Goal: Task Accomplishment & Management: Use online tool/utility

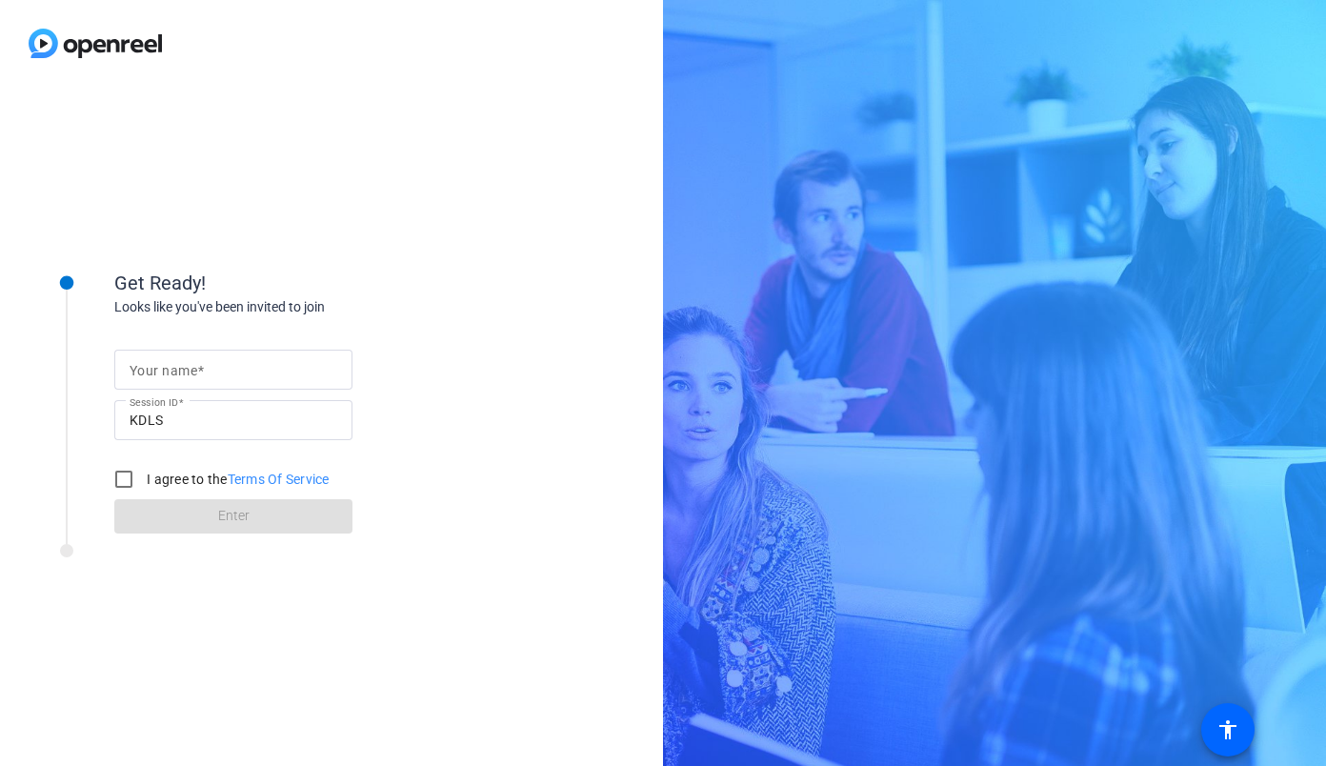
click at [248, 350] on div at bounding box center [234, 370] width 208 height 40
type input "[PERSON_NAME]"
click at [420, 287] on div "Get Ready!" at bounding box center [304, 283] width 381 height 29
click at [128, 482] on input "I agree to the Terms Of Service" at bounding box center [124, 479] width 38 height 38
checkbox input "true"
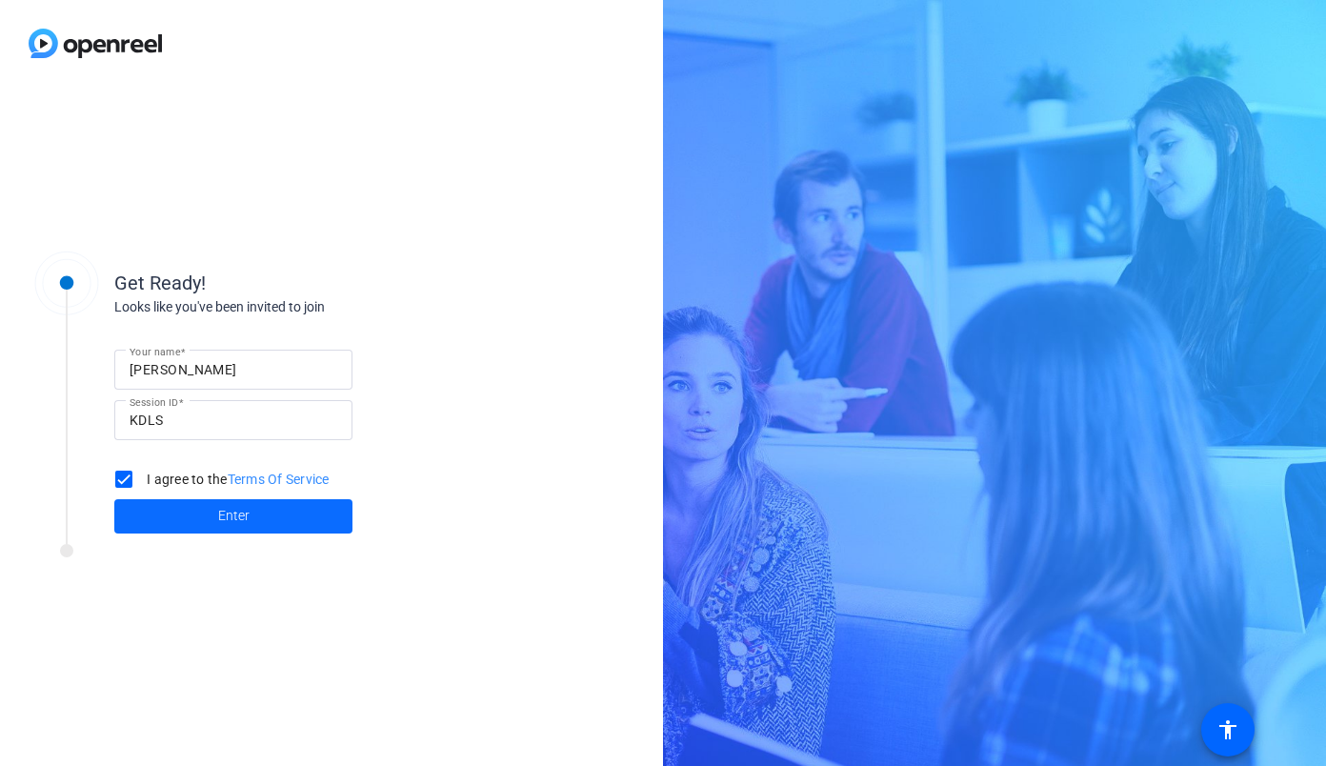
click at [183, 516] on span at bounding box center [233, 517] width 238 height 46
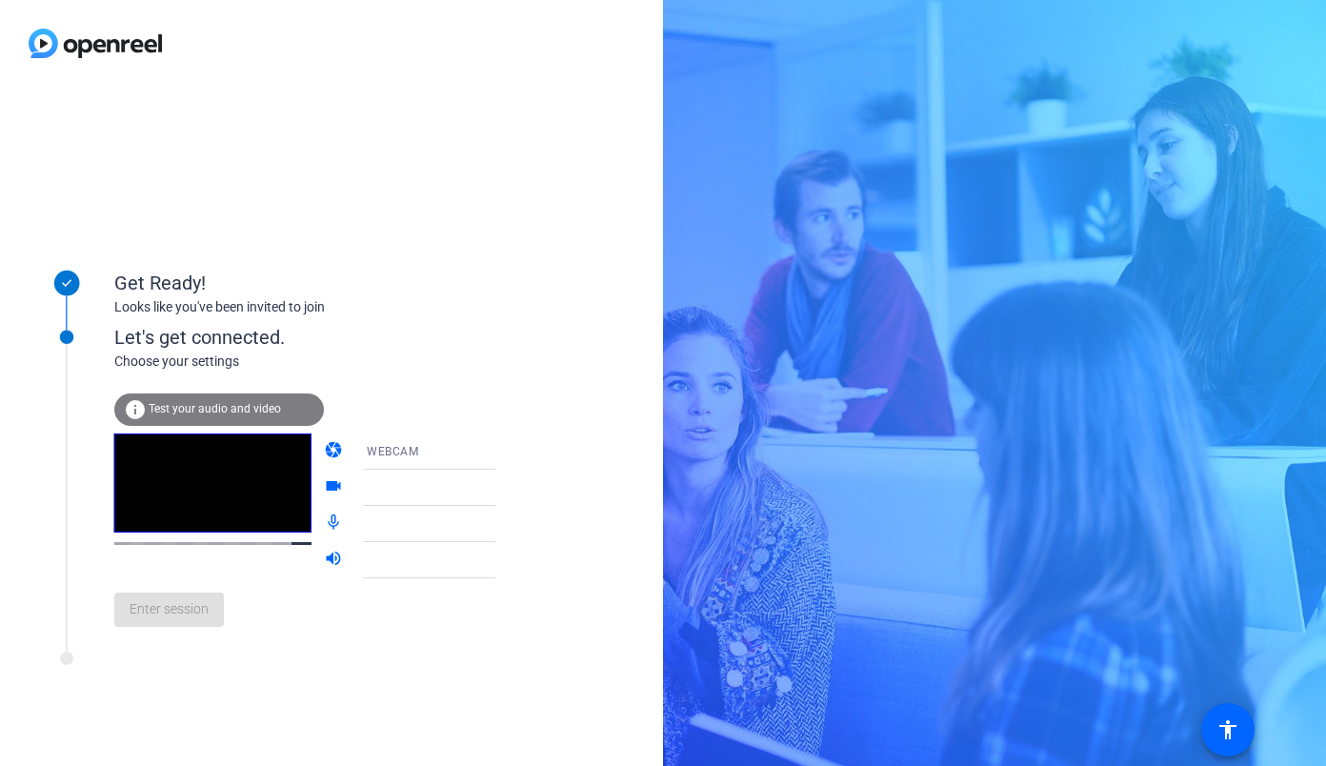
click at [172, 414] on span "Test your audio and video" at bounding box center [215, 408] width 132 height 13
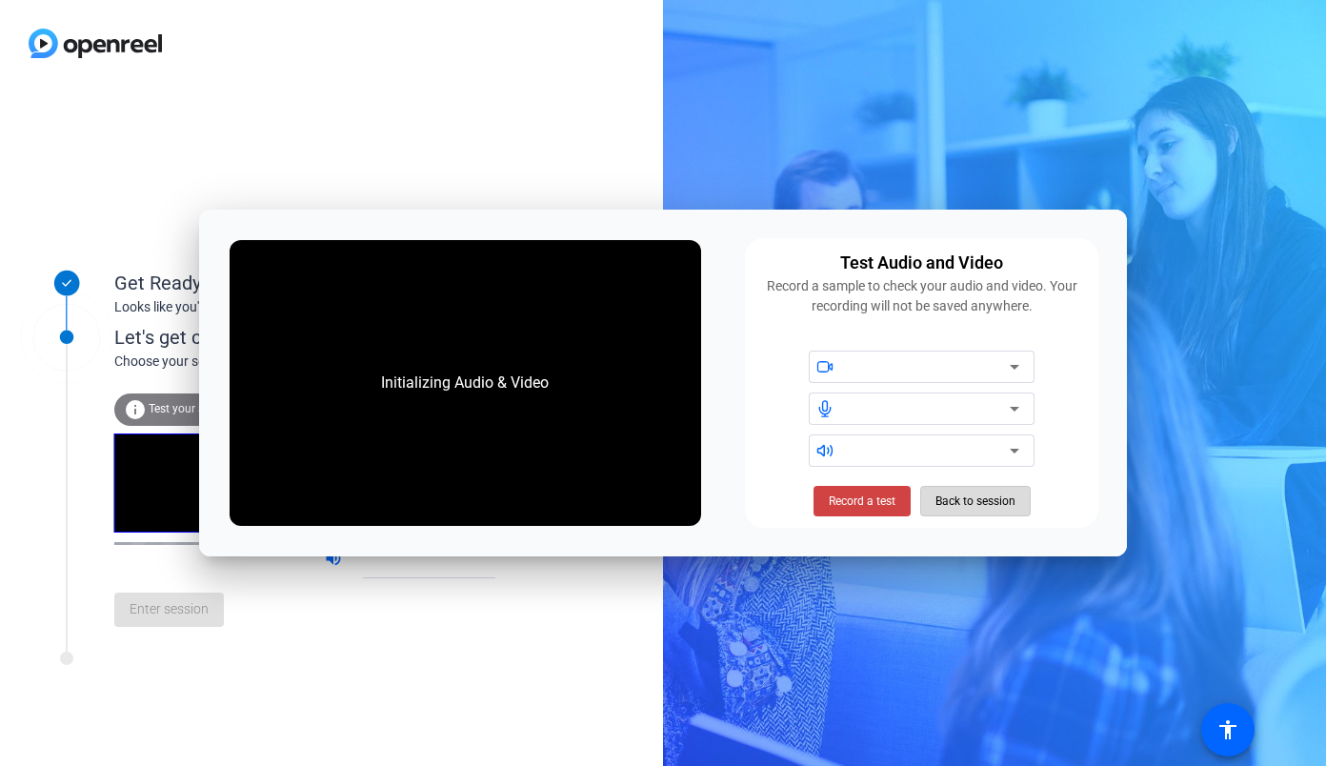
click at [950, 505] on span "Back to session" at bounding box center [976, 501] width 80 height 36
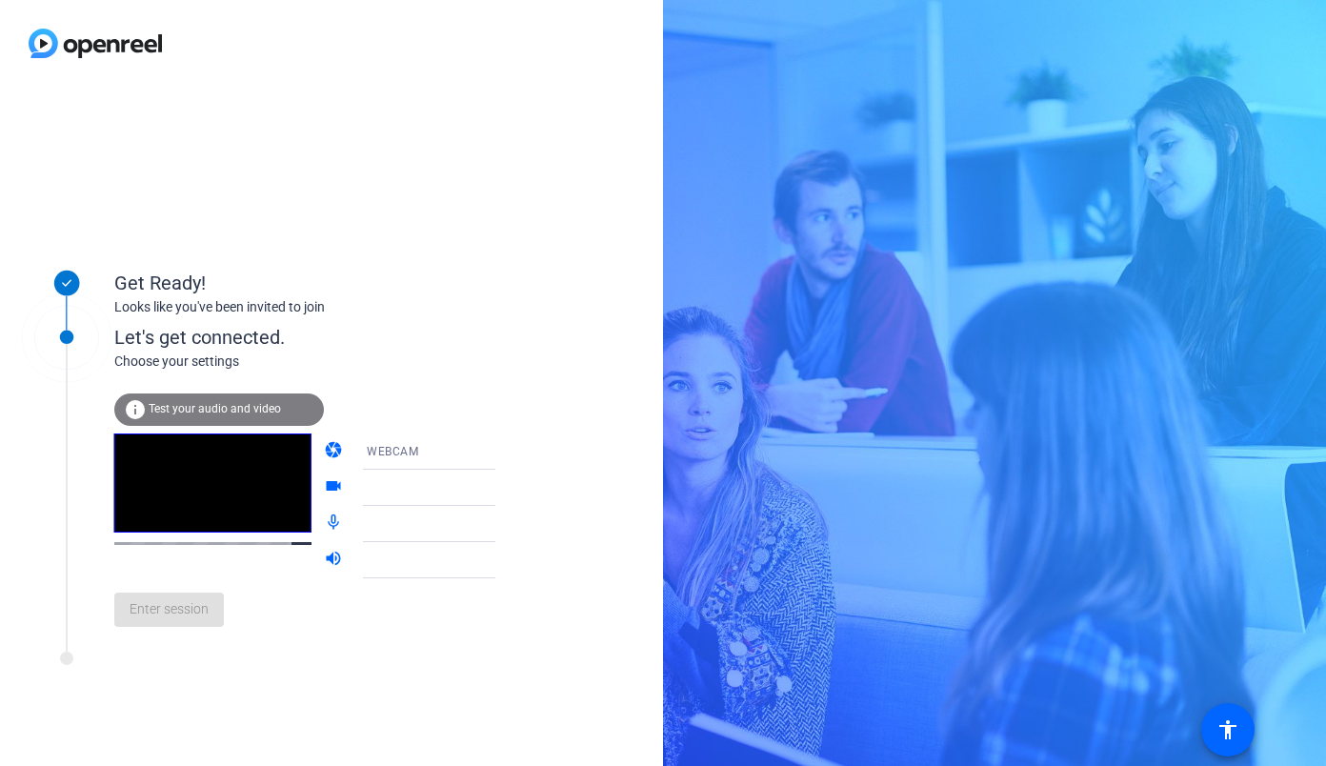
click at [394, 459] on div "WEBCAM" at bounding box center [438, 451] width 142 height 24
click at [411, 485] on mat-option "WEBCAM" at bounding box center [414, 489] width 163 height 38
click at [503, 452] on icon at bounding box center [514, 451] width 23 height 23
click at [439, 515] on mat-option "DESKTOP" at bounding box center [414, 527] width 163 height 38
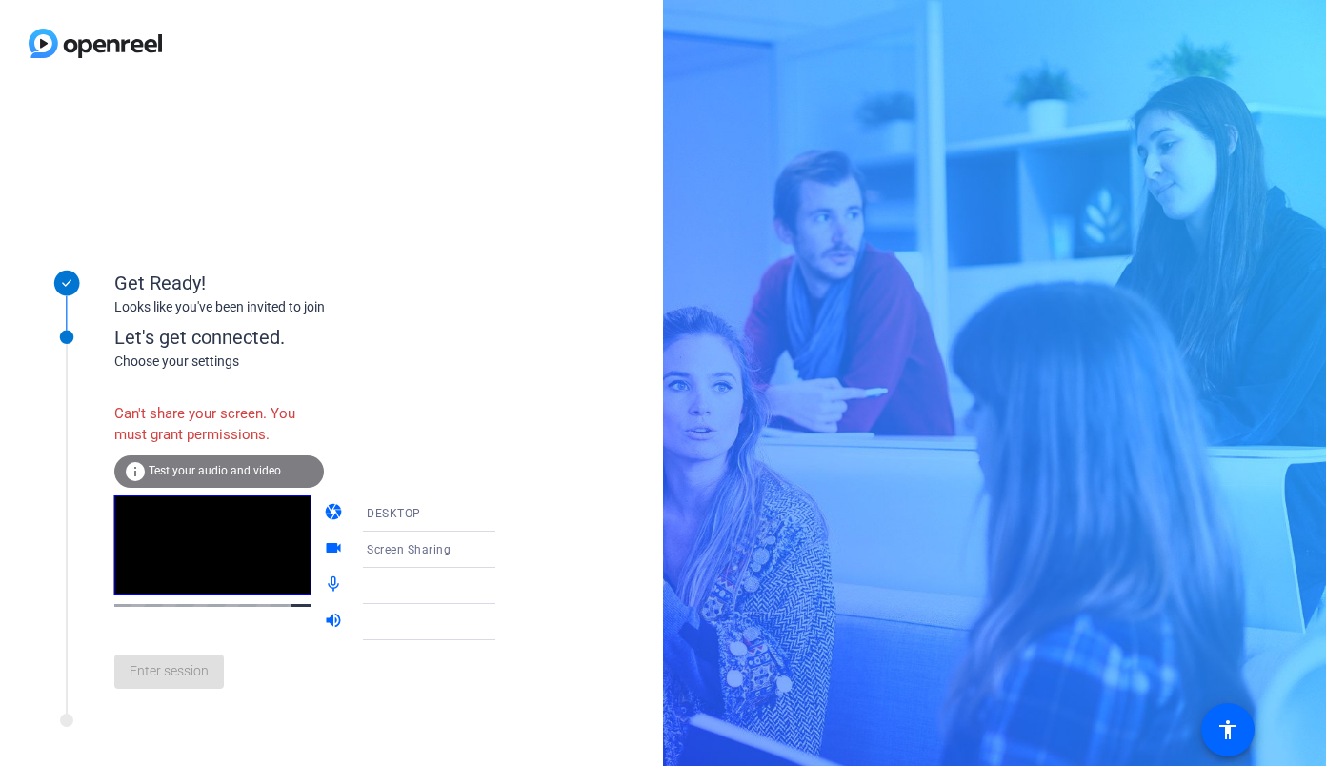
click at [443, 507] on div "DESKTOP" at bounding box center [438, 513] width 142 height 24
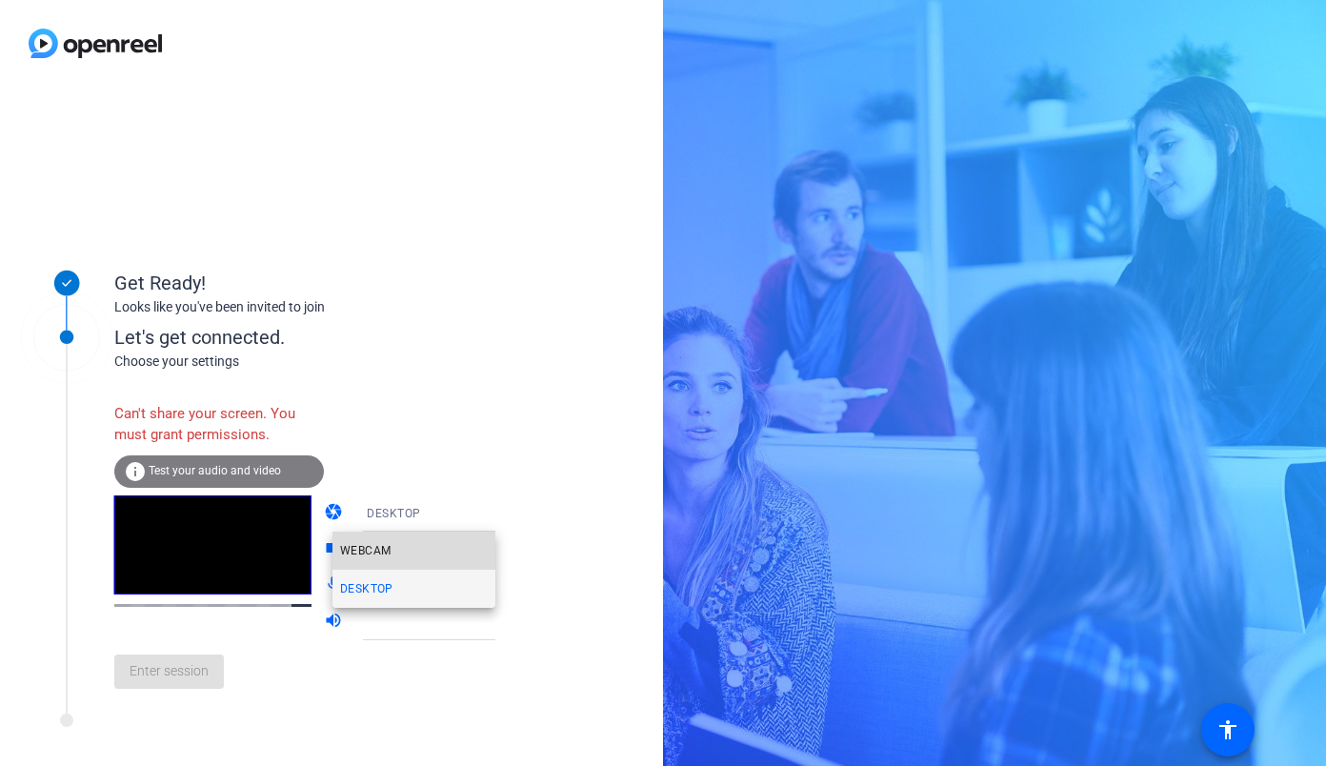
click at [427, 554] on mat-option "WEBCAM" at bounding box center [414, 551] width 163 height 38
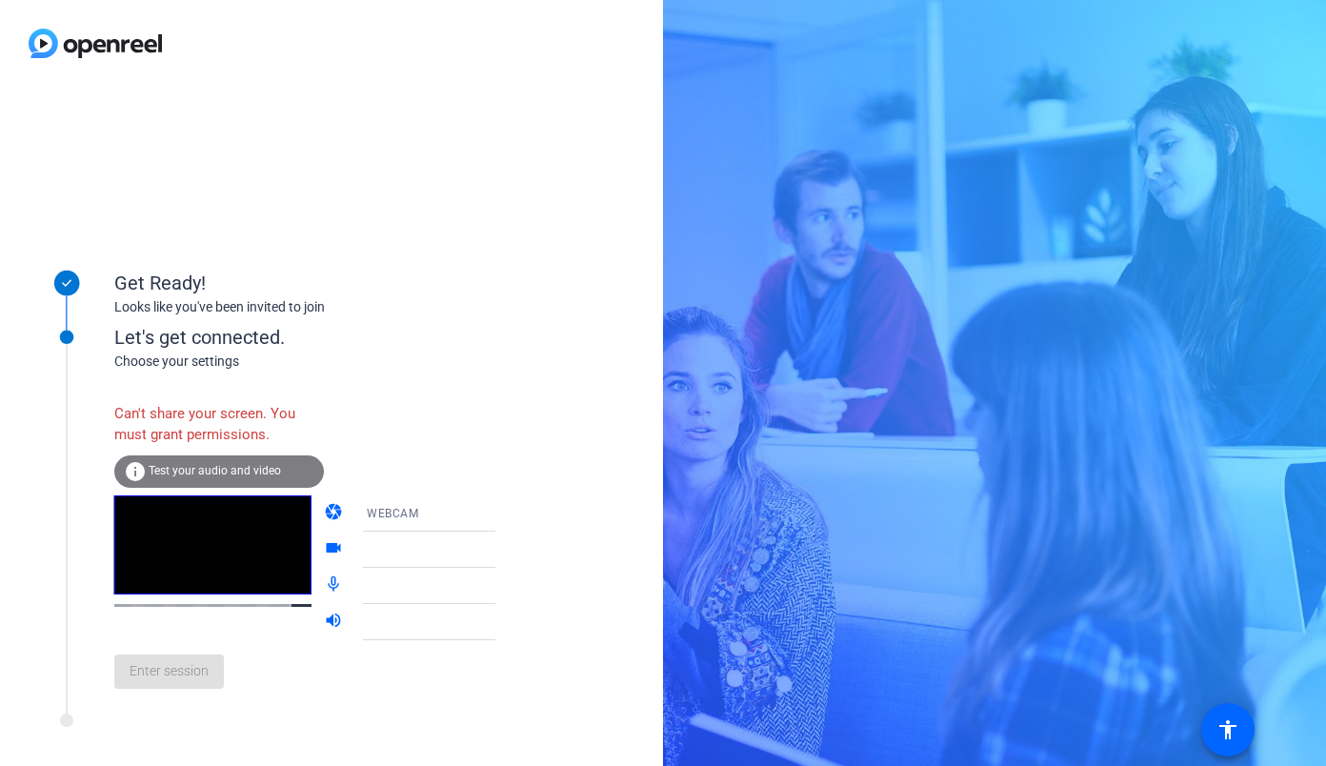
click at [409, 558] on div at bounding box center [438, 549] width 142 height 23
click at [425, 593] on div at bounding box center [438, 586] width 142 height 23
click at [450, 634] on div at bounding box center [438, 622] width 142 height 23
click at [213, 474] on span "Test your audio and video" at bounding box center [215, 470] width 132 height 13
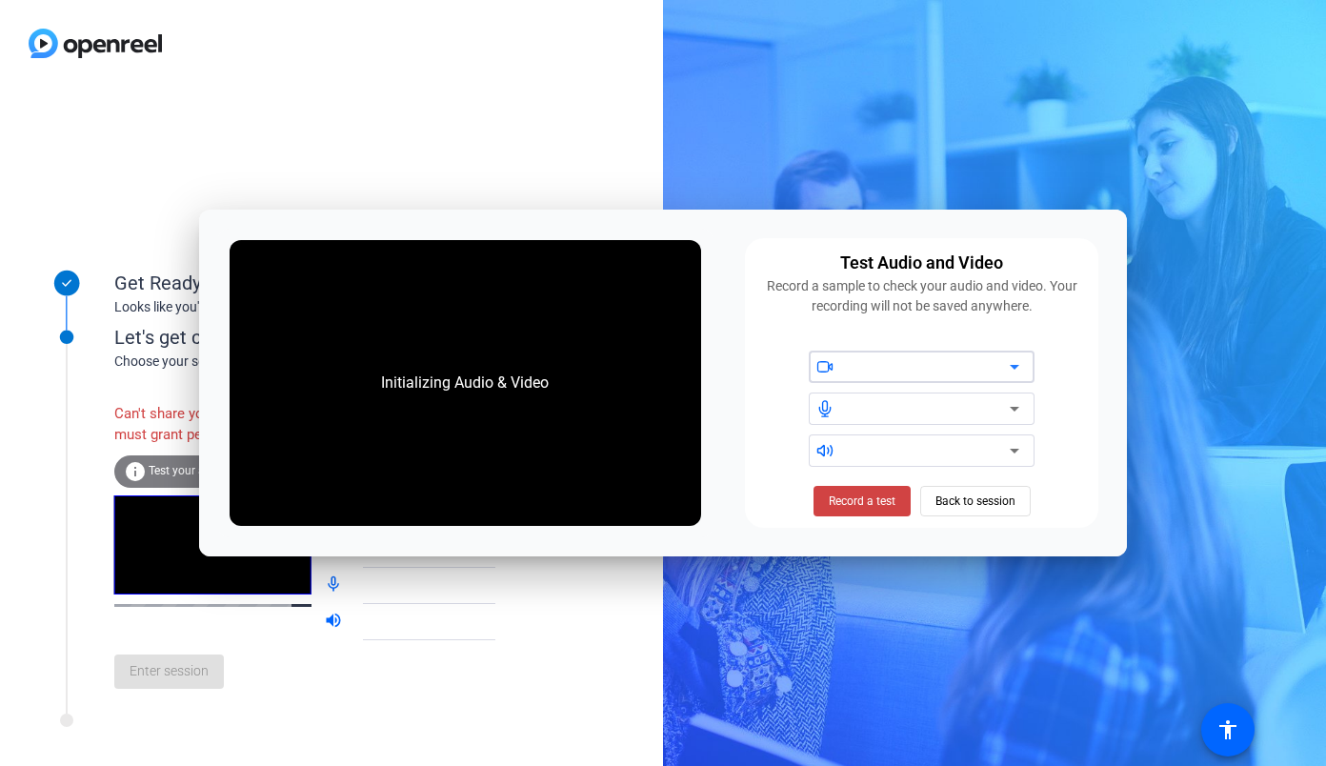
click at [892, 364] on div at bounding box center [929, 366] width 162 height 23
click at [951, 361] on div at bounding box center [929, 366] width 162 height 23
click at [953, 371] on div at bounding box center [929, 366] width 162 height 23
click at [916, 424] on div at bounding box center [934, 409] width 172 height 32
click at [994, 504] on span "Back to session" at bounding box center [976, 501] width 80 height 36
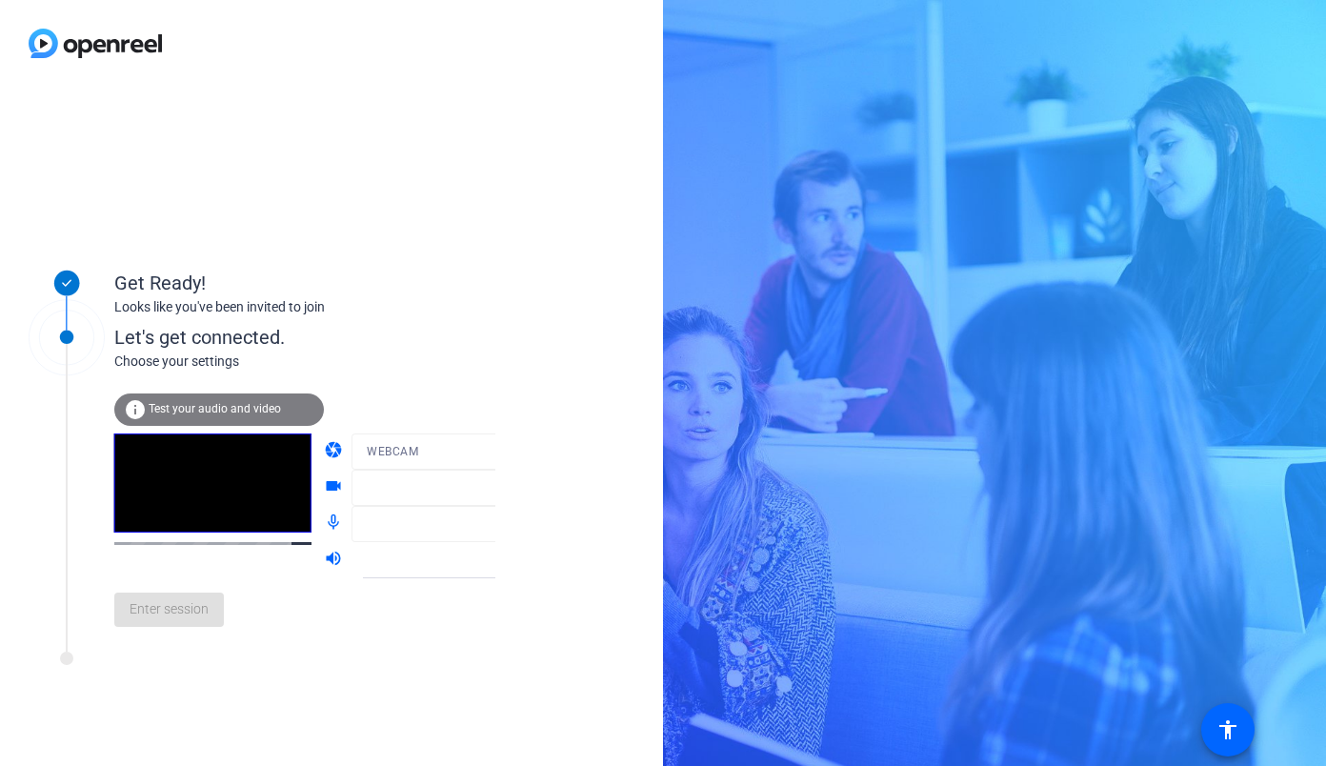
click at [426, 462] on mat-form-field "WEBCAM" at bounding box center [443, 452] width 182 height 36
click at [485, 455] on mat-form-field "WEBCAM" at bounding box center [443, 452] width 182 height 36
click at [475, 455] on mat-form-field "WEBCAM" at bounding box center [443, 452] width 182 height 36
click at [227, 423] on div "info Test your audio and video" at bounding box center [219, 410] width 210 height 32
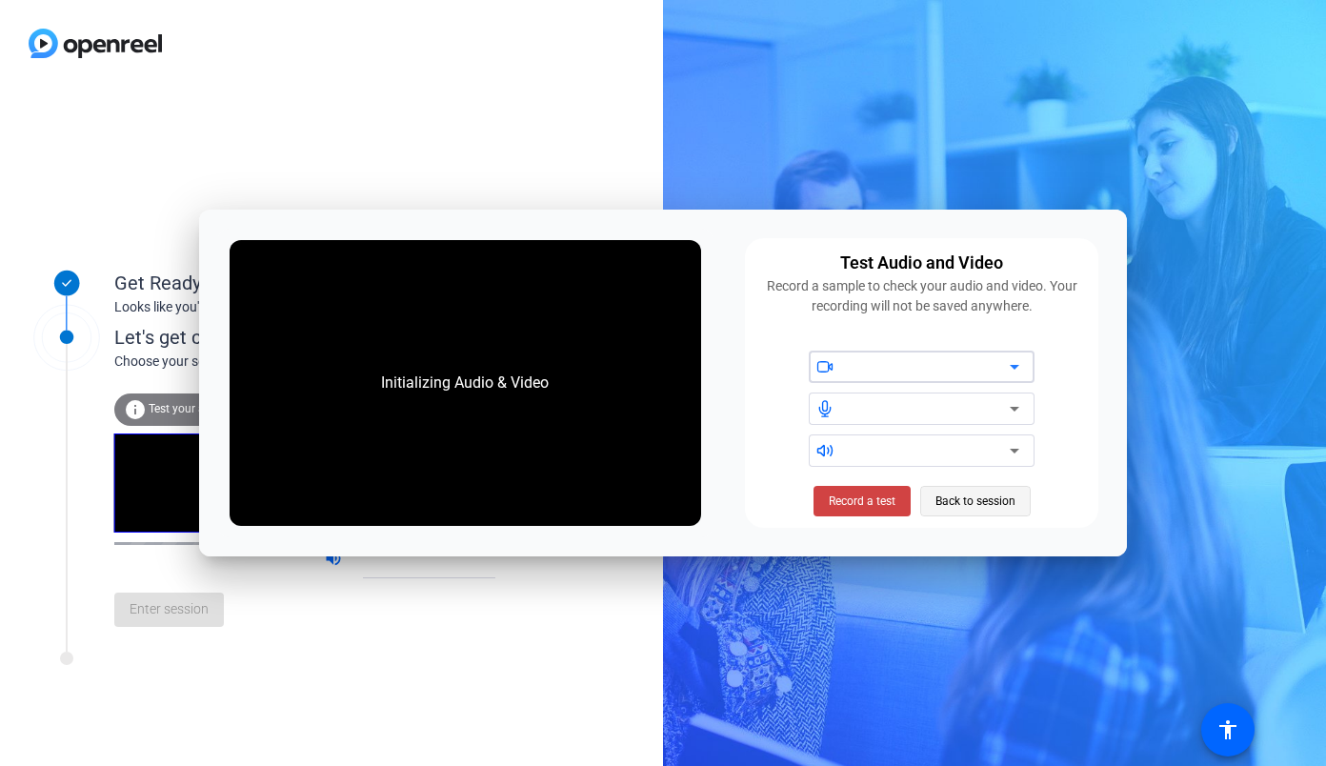
click at [948, 494] on span "Back to session" at bounding box center [976, 501] width 80 height 36
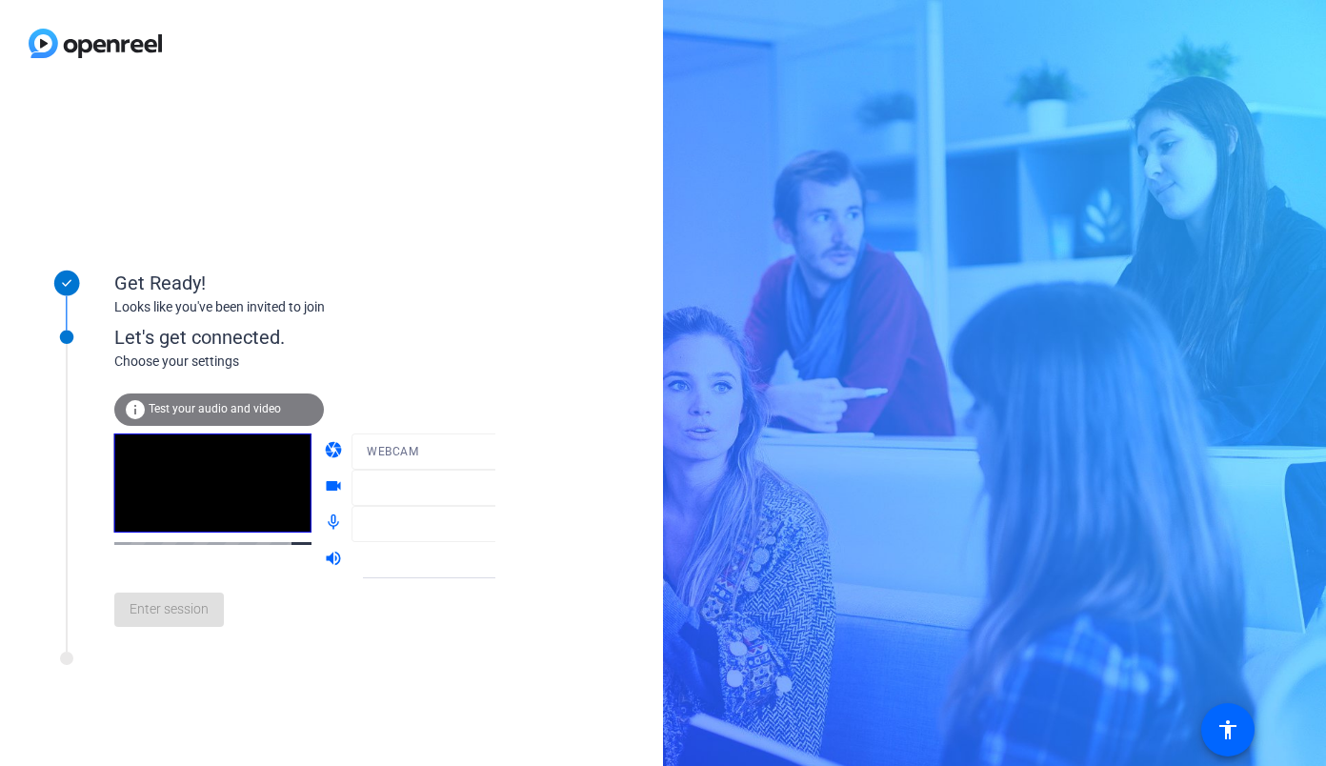
drag, startPoint x: 443, startPoint y: 462, endPoint x: 455, endPoint y: 461, distance: 12.4
click at [443, 464] on mat-form-field "WEBCAM" at bounding box center [443, 452] width 182 height 36
drag, startPoint x: 476, startPoint y: 455, endPoint x: 439, endPoint y: 455, distance: 36.2
click at [475, 455] on mat-form-field "WEBCAM" at bounding box center [443, 452] width 182 height 36
click at [324, 453] on mat-icon "camera" at bounding box center [335, 451] width 23 height 23
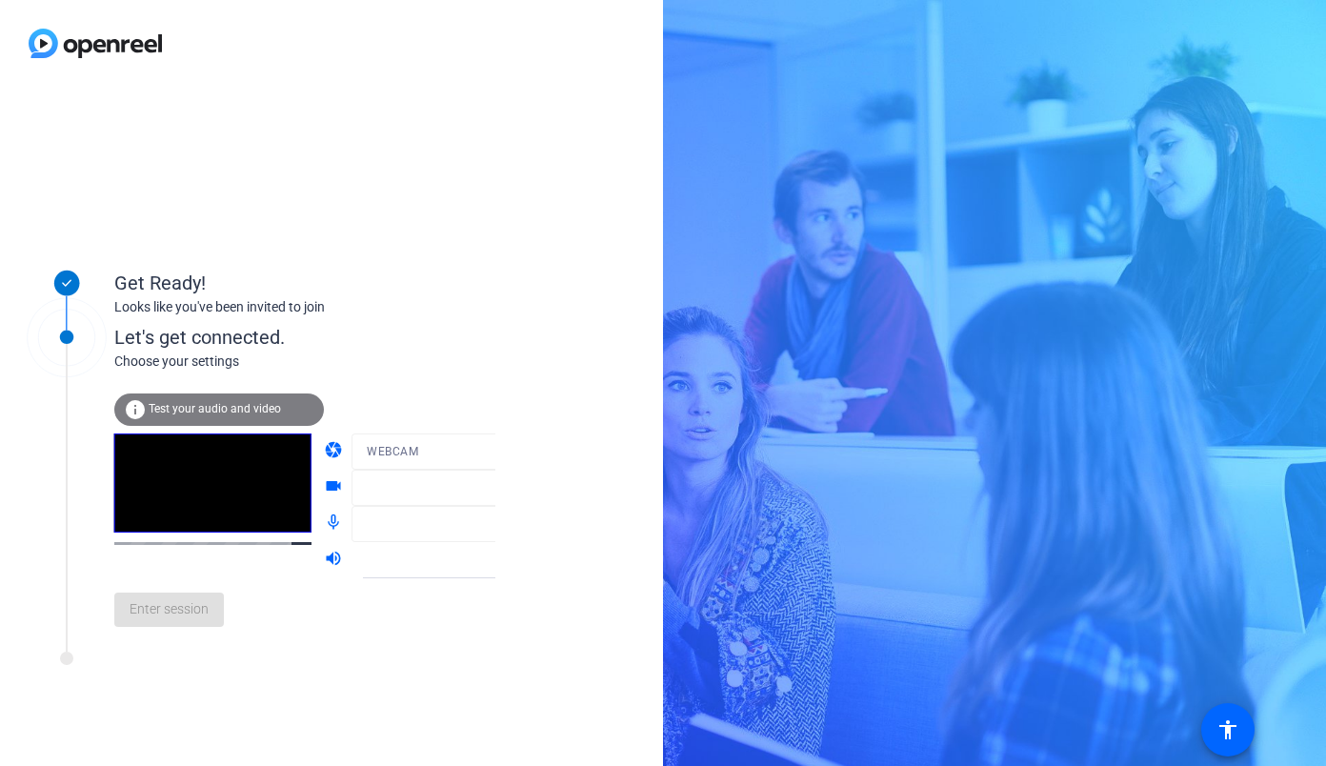
click at [324, 488] on mat-icon "videocam" at bounding box center [335, 487] width 23 height 23
click at [470, 490] on div at bounding box center [443, 480] width 182 height 21
click at [473, 532] on mat-form-field at bounding box center [443, 524] width 182 height 36
click at [503, 556] on icon at bounding box center [514, 560] width 23 height 23
click at [191, 611] on span "Enter session" at bounding box center [169, 609] width 79 height 20
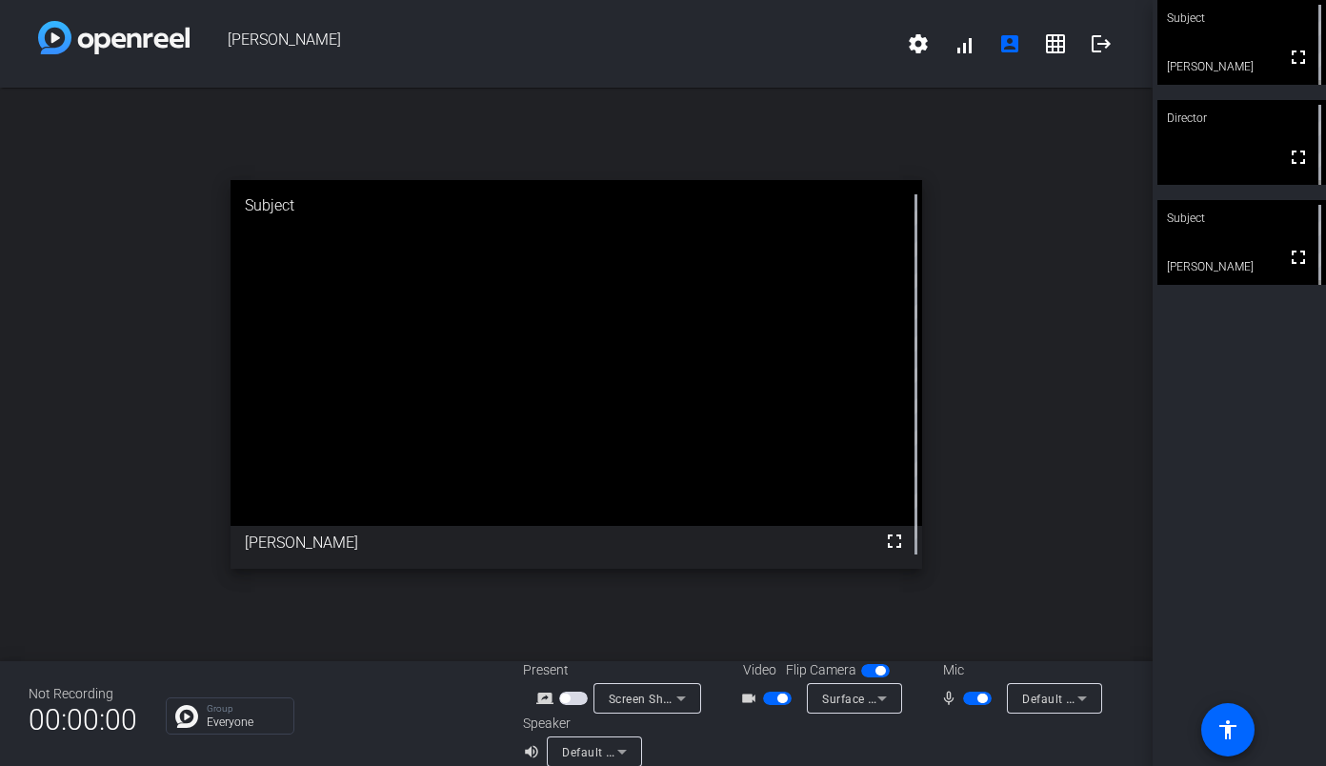
click at [967, 696] on span "button" at bounding box center [977, 698] width 29 height 13
click at [972, 702] on span "button" at bounding box center [977, 698] width 29 height 13
click at [978, 698] on span "button" at bounding box center [983, 699] width 10 height 10
click at [970, 698] on span "button" at bounding box center [977, 698] width 29 height 13
click at [978, 702] on span "button" at bounding box center [983, 699] width 10 height 10
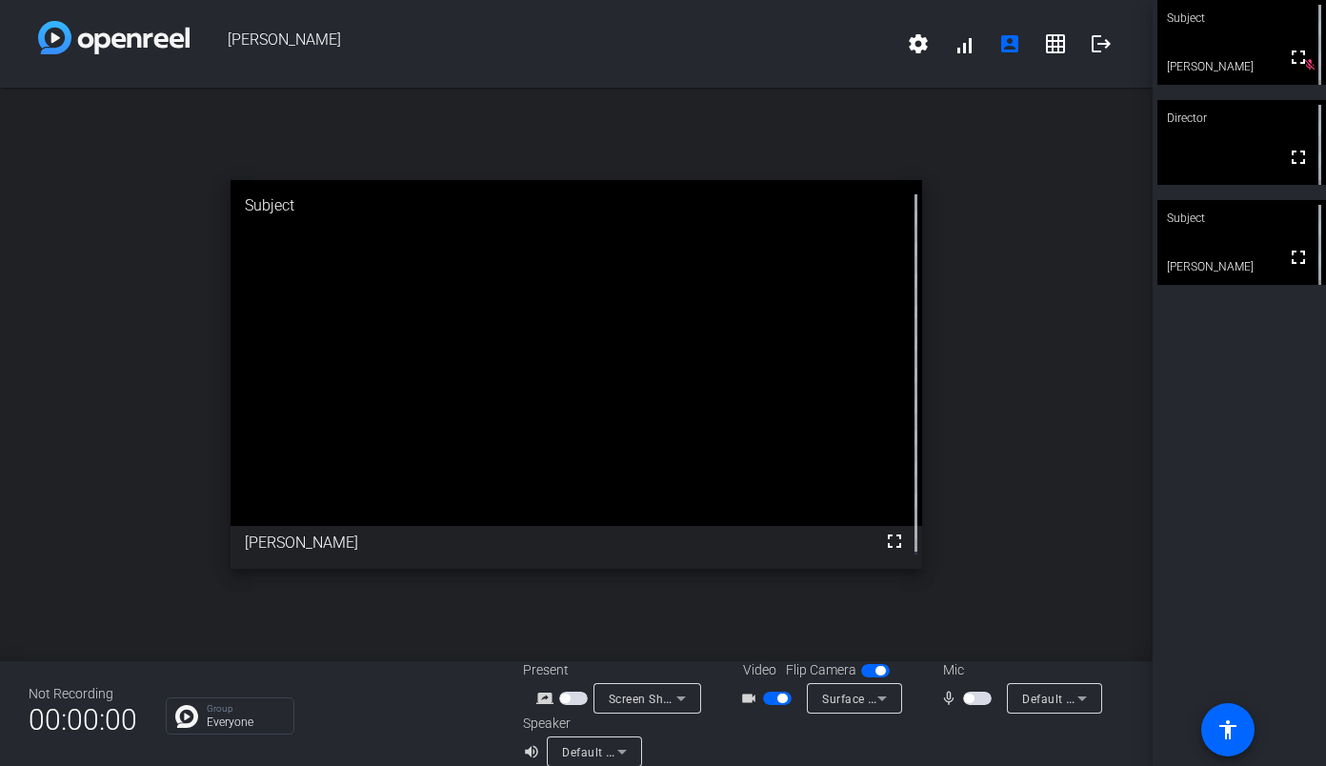
click at [973, 696] on span "button" at bounding box center [977, 698] width 29 height 13
click at [993, 700] on div "mic_none" at bounding box center [974, 698] width 67 height 23
click at [978, 699] on span "button" at bounding box center [983, 699] width 10 height 10
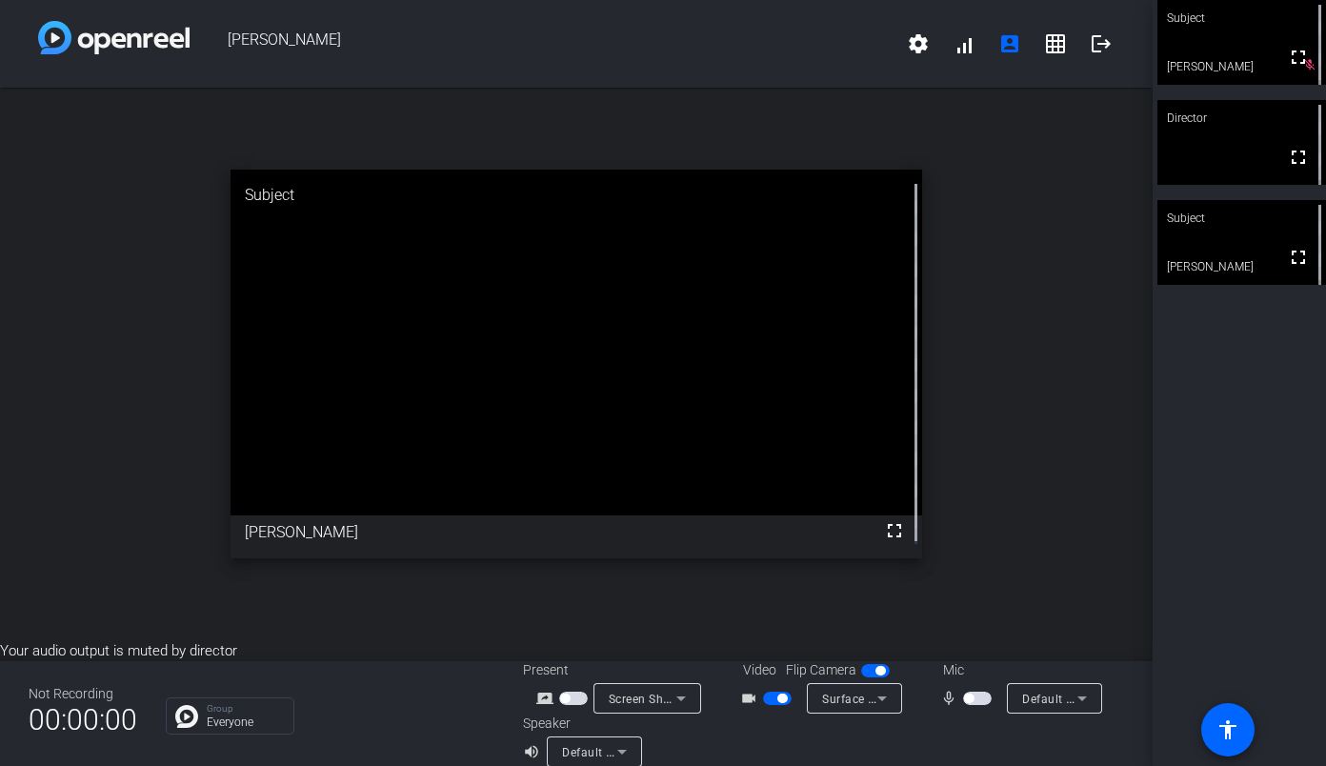
click at [974, 692] on span "button" at bounding box center [977, 698] width 29 height 13
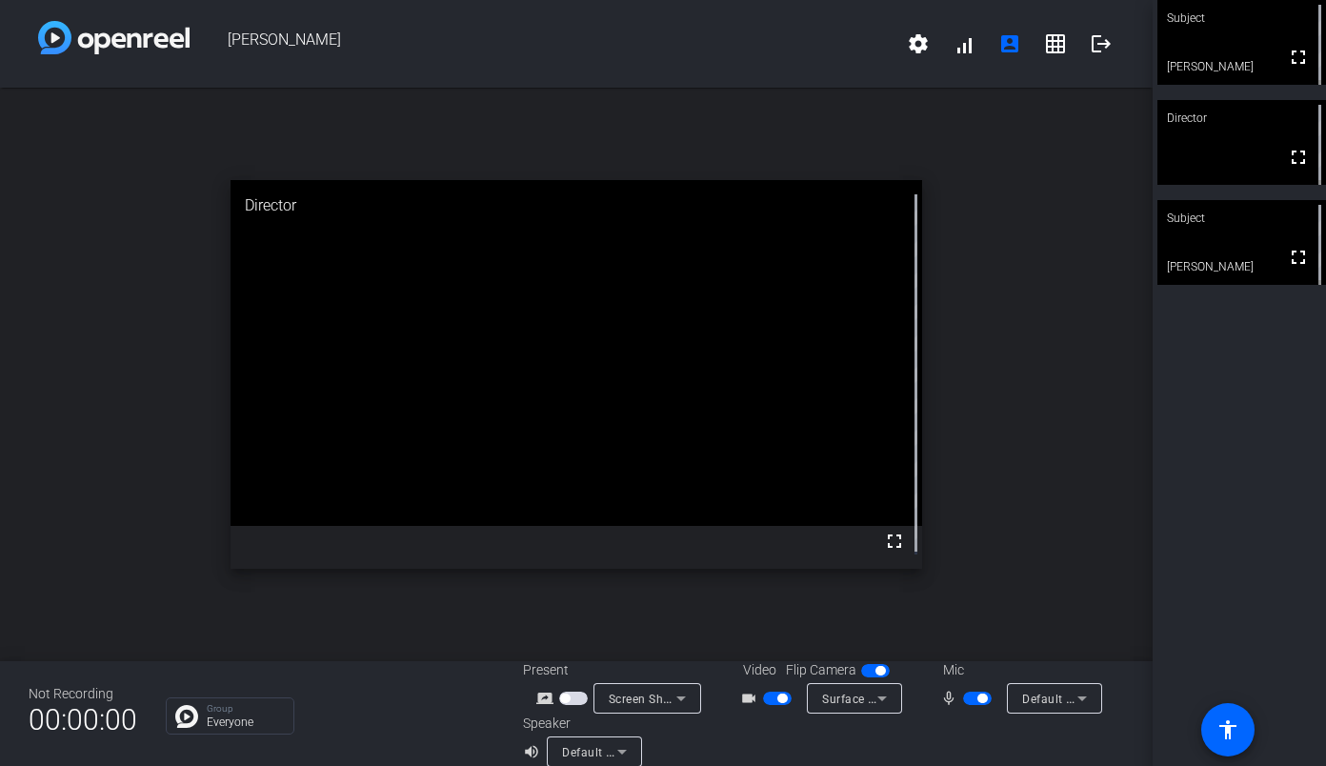
click at [978, 698] on span "button" at bounding box center [983, 699] width 10 height 10
click at [969, 695] on span "button" at bounding box center [977, 698] width 29 height 13
click at [970, 694] on span "button" at bounding box center [977, 698] width 29 height 13
click at [972, 697] on span "button" at bounding box center [977, 698] width 29 height 13
click at [978, 697] on span "button" at bounding box center [983, 699] width 10 height 10
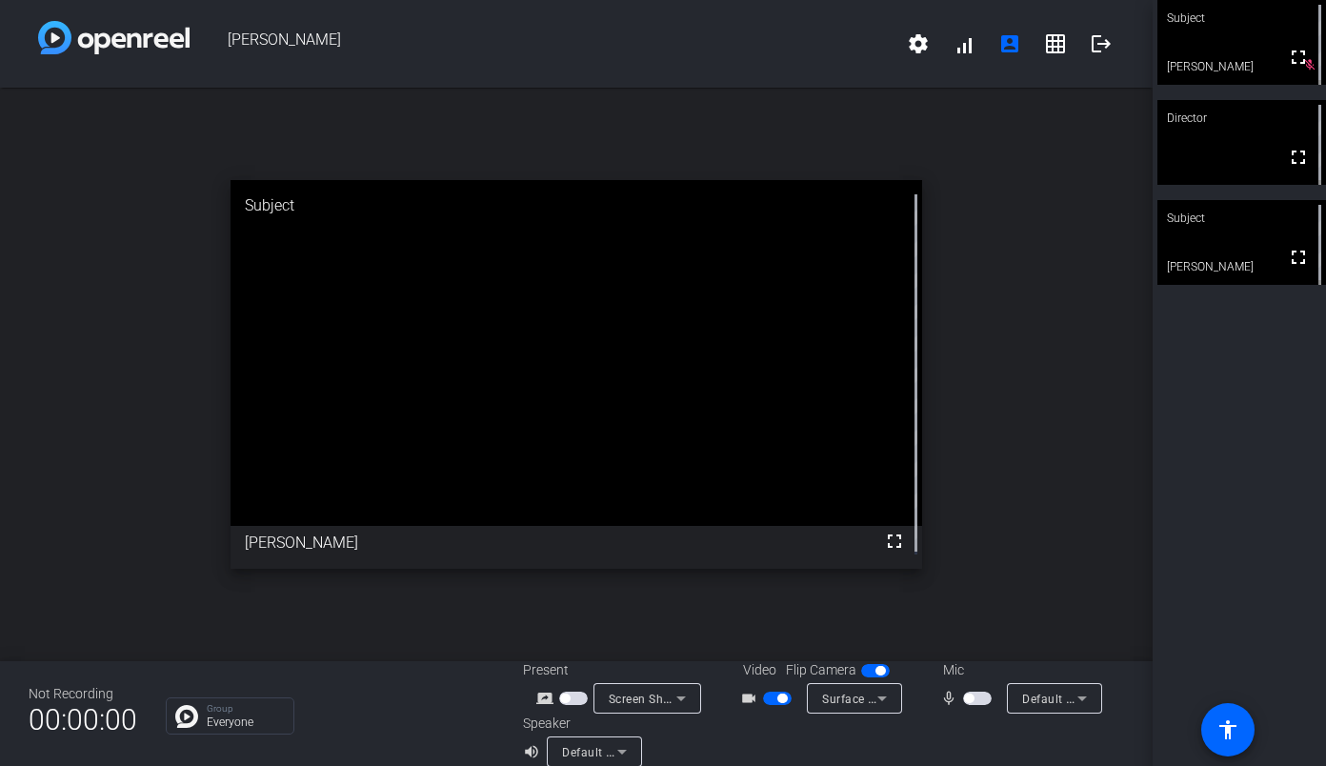
click at [976, 698] on span "button" at bounding box center [977, 698] width 29 height 13
click at [969, 700] on span "button" at bounding box center [977, 698] width 29 height 13
click at [974, 696] on span "button" at bounding box center [977, 698] width 29 height 13
click at [978, 698] on span "button" at bounding box center [983, 699] width 10 height 10
click at [964, 699] on span "button" at bounding box center [969, 699] width 10 height 10
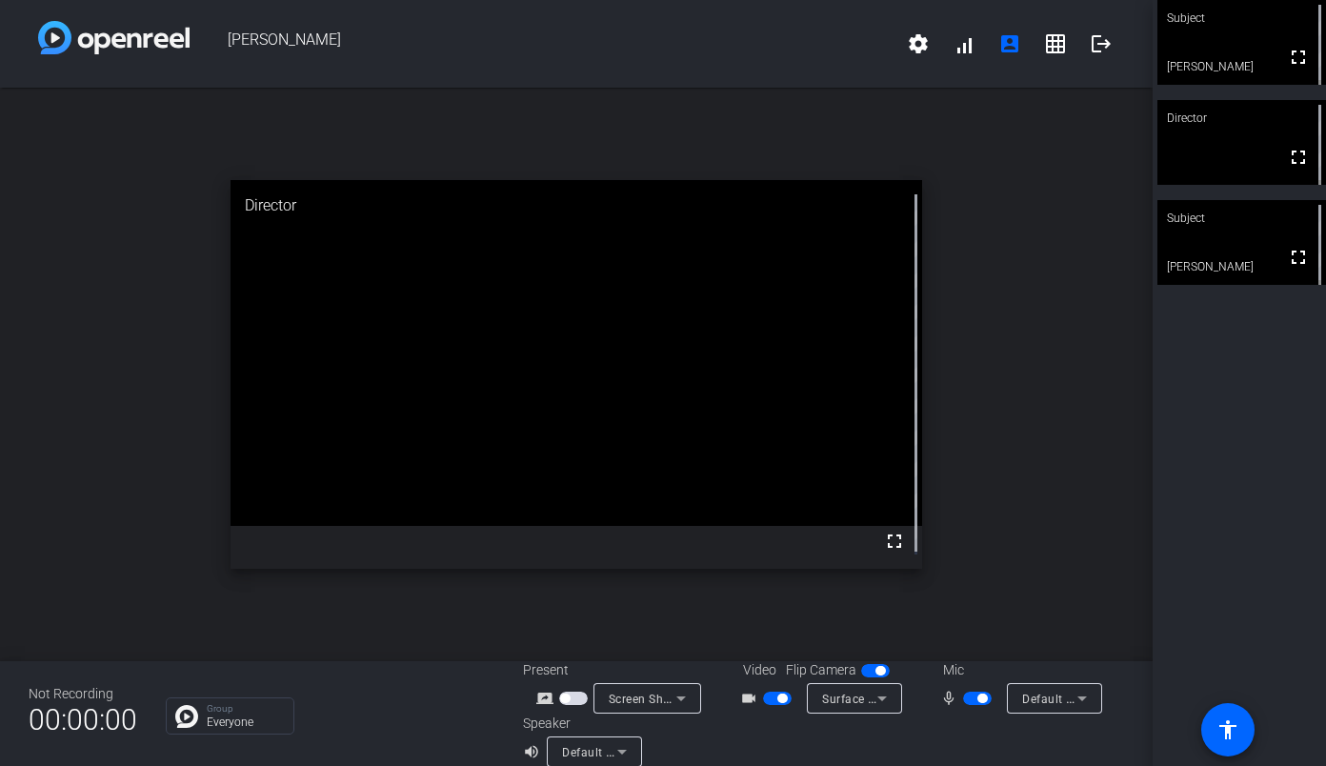
click at [966, 698] on span "button" at bounding box center [977, 698] width 29 height 13
click at [965, 693] on span "button" at bounding box center [977, 698] width 29 height 13
click at [974, 693] on span "button" at bounding box center [977, 698] width 29 height 13
click at [978, 698] on span "button" at bounding box center [983, 699] width 10 height 10
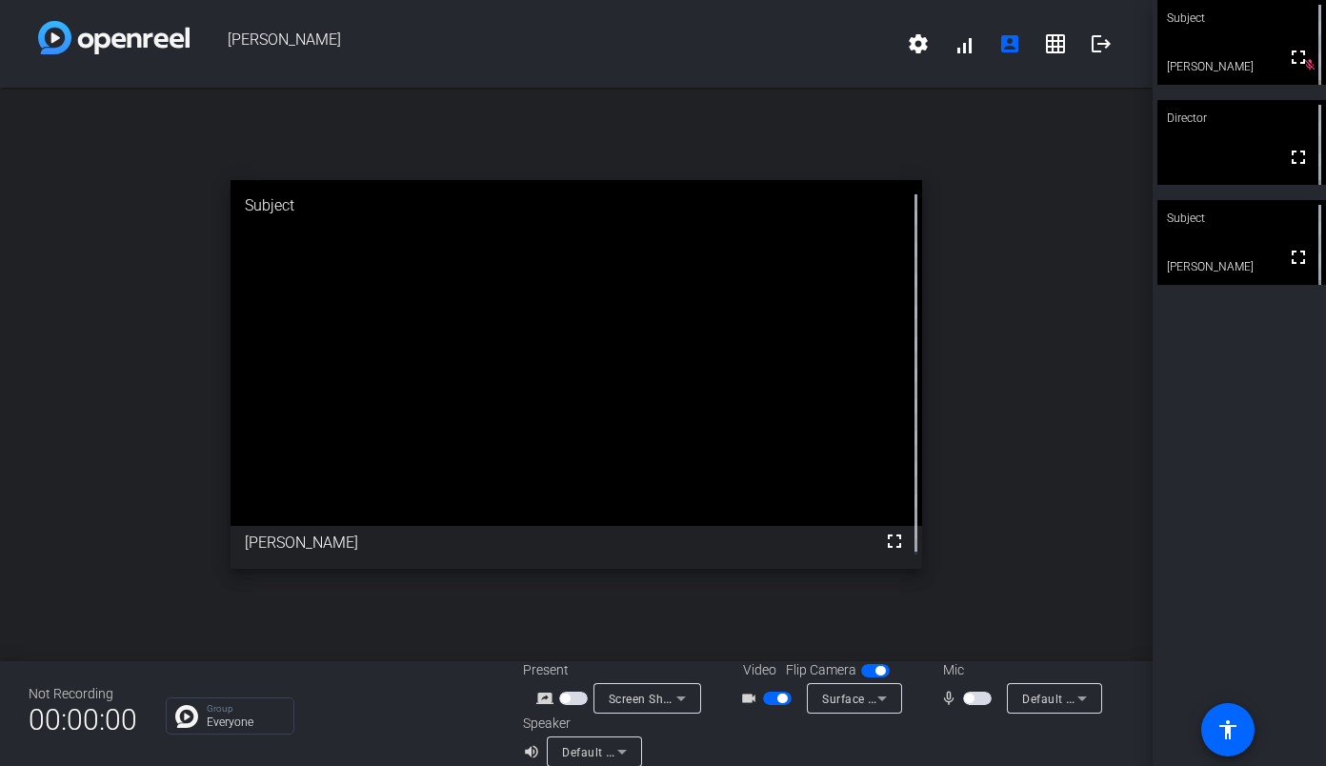
click at [964, 698] on span "button" at bounding box center [969, 699] width 10 height 10
click at [978, 698] on span "button" at bounding box center [983, 699] width 10 height 10
click at [970, 698] on span "button" at bounding box center [977, 698] width 29 height 13
click at [978, 701] on span "button" at bounding box center [983, 699] width 10 height 10
click at [975, 702] on span "button" at bounding box center [977, 698] width 29 height 13
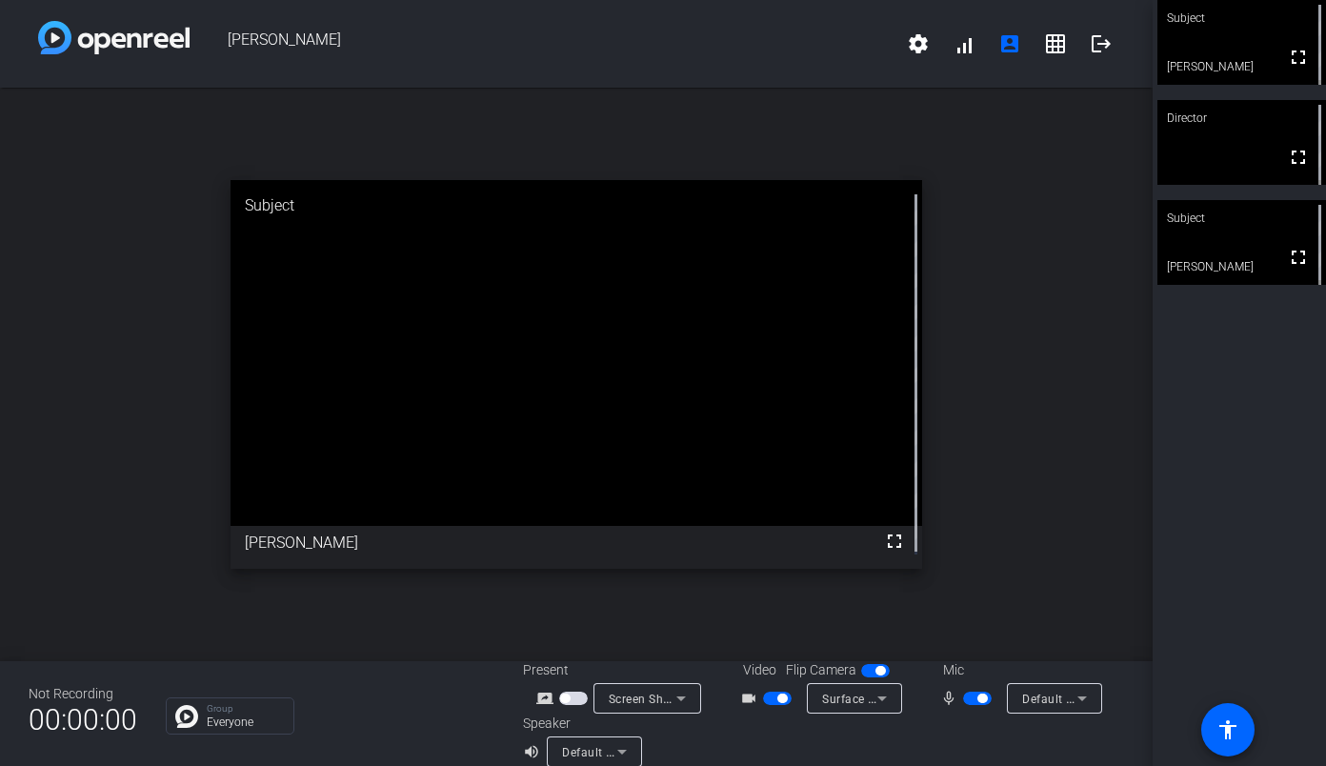
click at [978, 698] on span "button" at bounding box center [983, 699] width 10 height 10
click at [964, 698] on span "button" at bounding box center [969, 699] width 10 height 10
click at [978, 701] on span "button" at bounding box center [983, 699] width 10 height 10
click at [971, 700] on span "button" at bounding box center [977, 698] width 29 height 13
click at [978, 698] on span "button" at bounding box center [983, 699] width 10 height 10
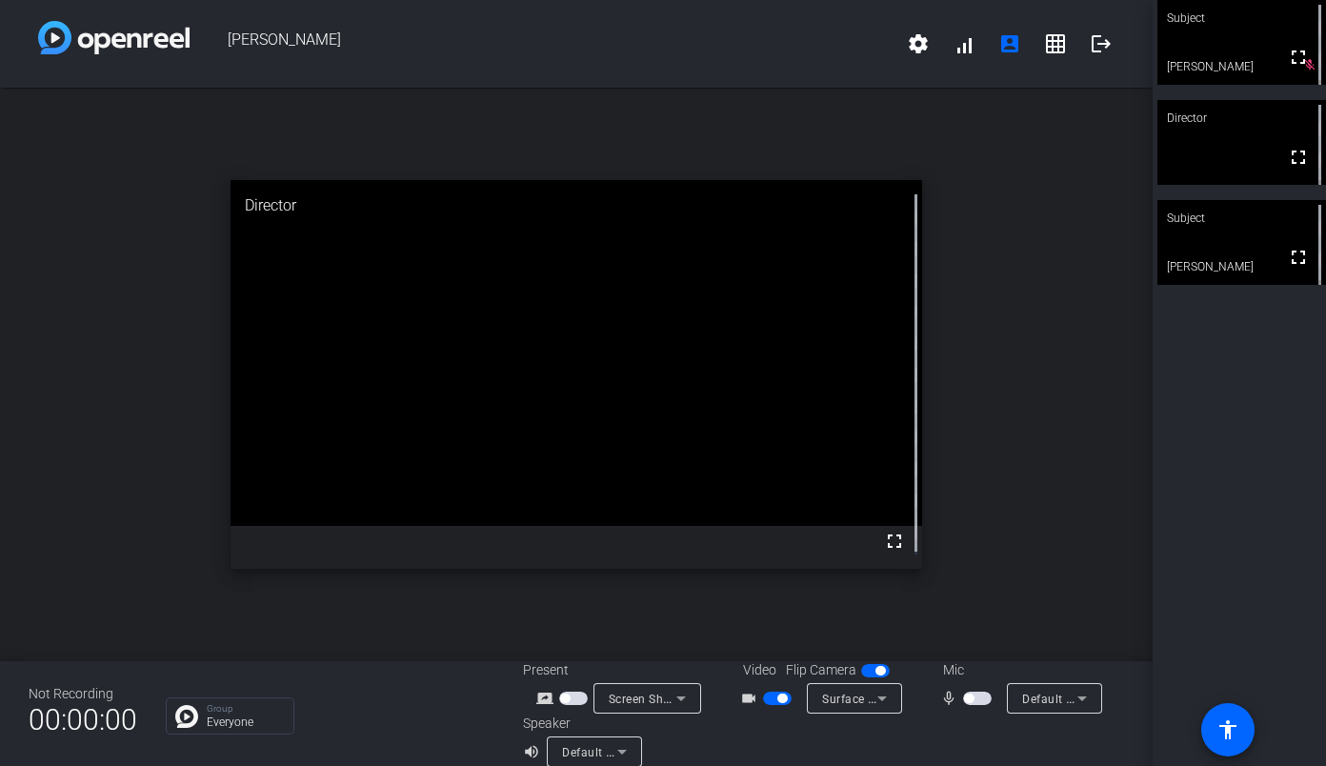
click at [964, 700] on span "button" at bounding box center [969, 699] width 10 height 10
click at [978, 700] on span "button" at bounding box center [983, 699] width 10 height 10
click at [964, 698] on span "button" at bounding box center [969, 699] width 10 height 10
click at [978, 698] on span "button" at bounding box center [983, 699] width 10 height 10
click at [974, 698] on span "button" at bounding box center [977, 698] width 29 height 13
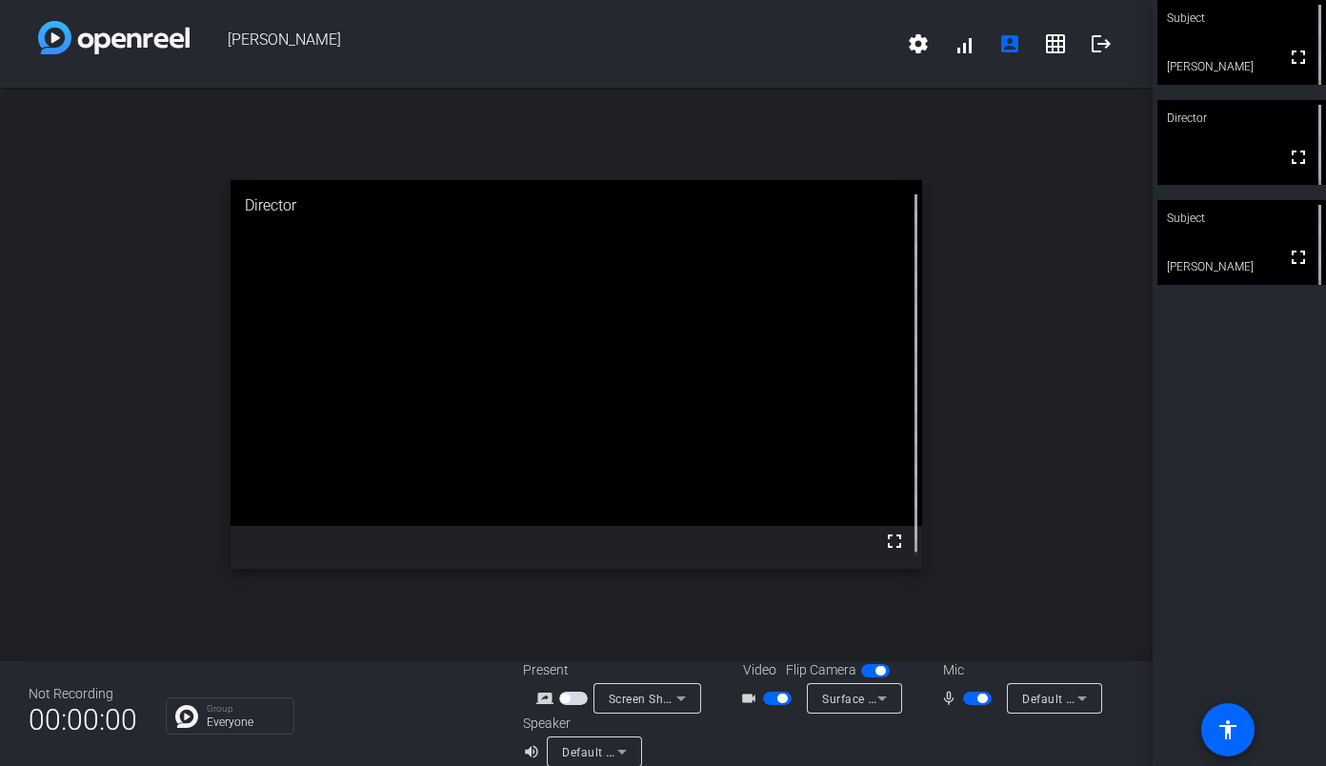
click at [978, 701] on span "button" at bounding box center [983, 699] width 10 height 10
click at [964, 698] on span "button" at bounding box center [969, 699] width 10 height 10
click at [978, 702] on span "button" at bounding box center [983, 699] width 10 height 10
click at [975, 700] on span "button" at bounding box center [977, 698] width 29 height 13
click at [978, 700] on span "button" at bounding box center [983, 699] width 10 height 10
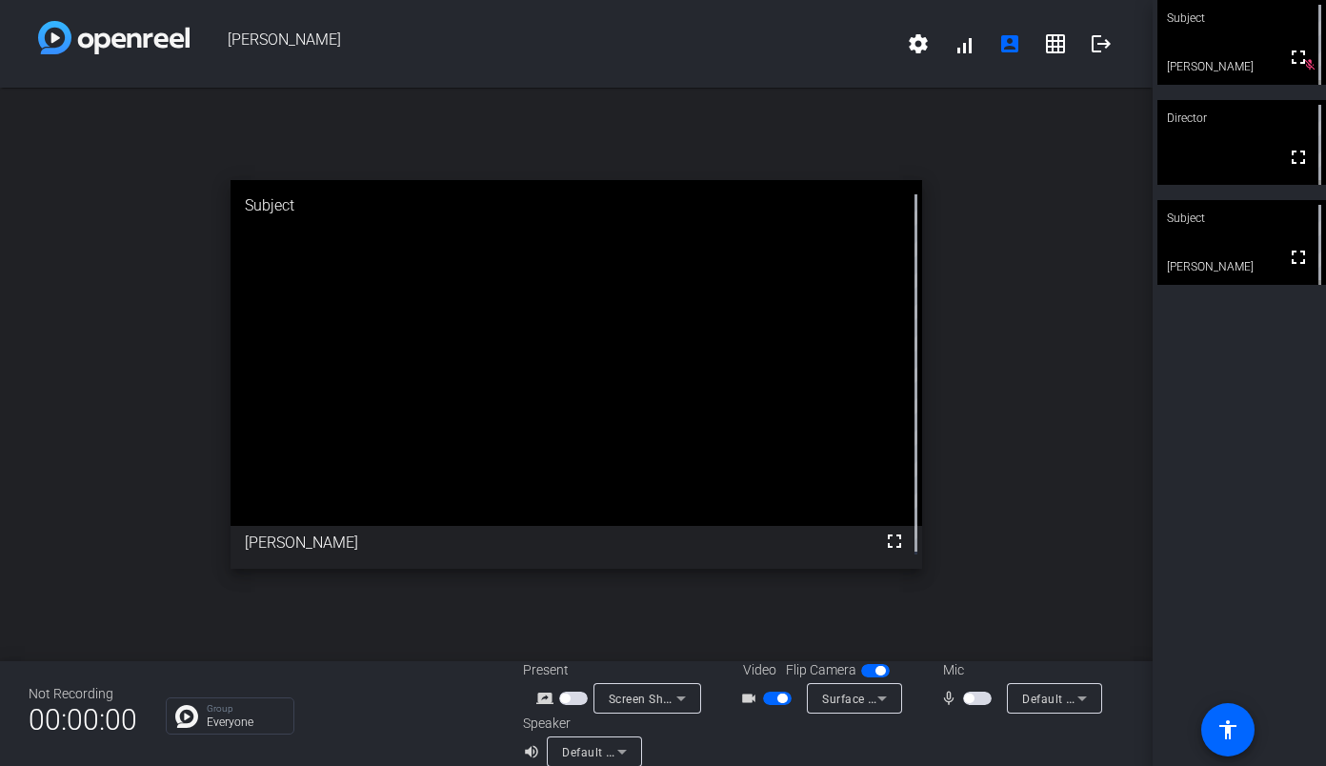
click at [977, 698] on span "button" at bounding box center [977, 698] width 29 height 13
click at [978, 698] on span "button" at bounding box center [983, 699] width 10 height 10
click at [965, 698] on span "button" at bounding box center [969, 699] width 10 height 10
click at [978, 698] on span "button" at bounding box center [983, 699] width 10 height 10
click at [964, 698] on span "button" at bounding box center [969, 699] width 10 height 10
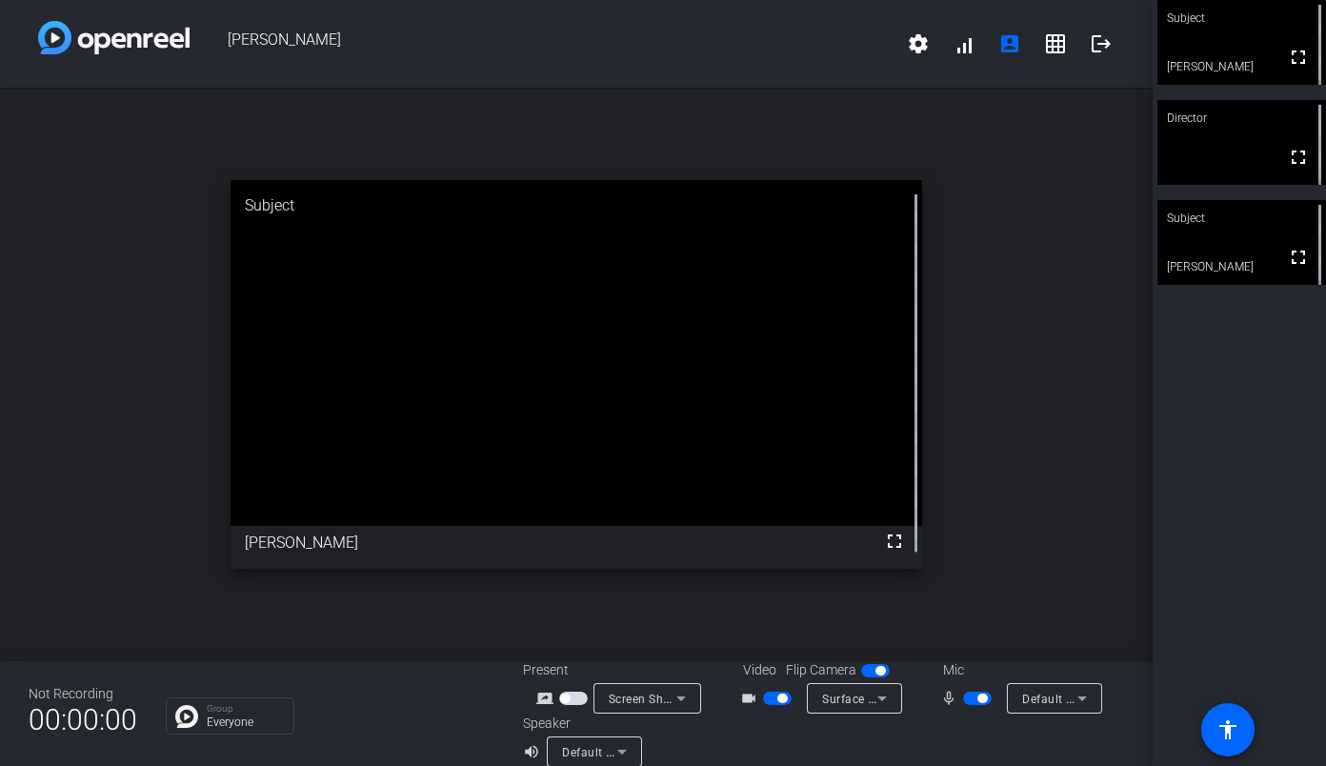
click at [978, 698] on span "button" at bounding box center [983, 699] width 10 height 10
click at [972, 695] on span "button" at bounding box center [977, 698] width 29 height 13
click at [970, 701] on span "button" at bounding box center [977, 698] width 29 height 13
click at [964, 698] on span "button" at bounding box center [969, 699] width 10 height 10
click at [980, 702] on span "button" at bounding box center [977, 698] width 29 height 13
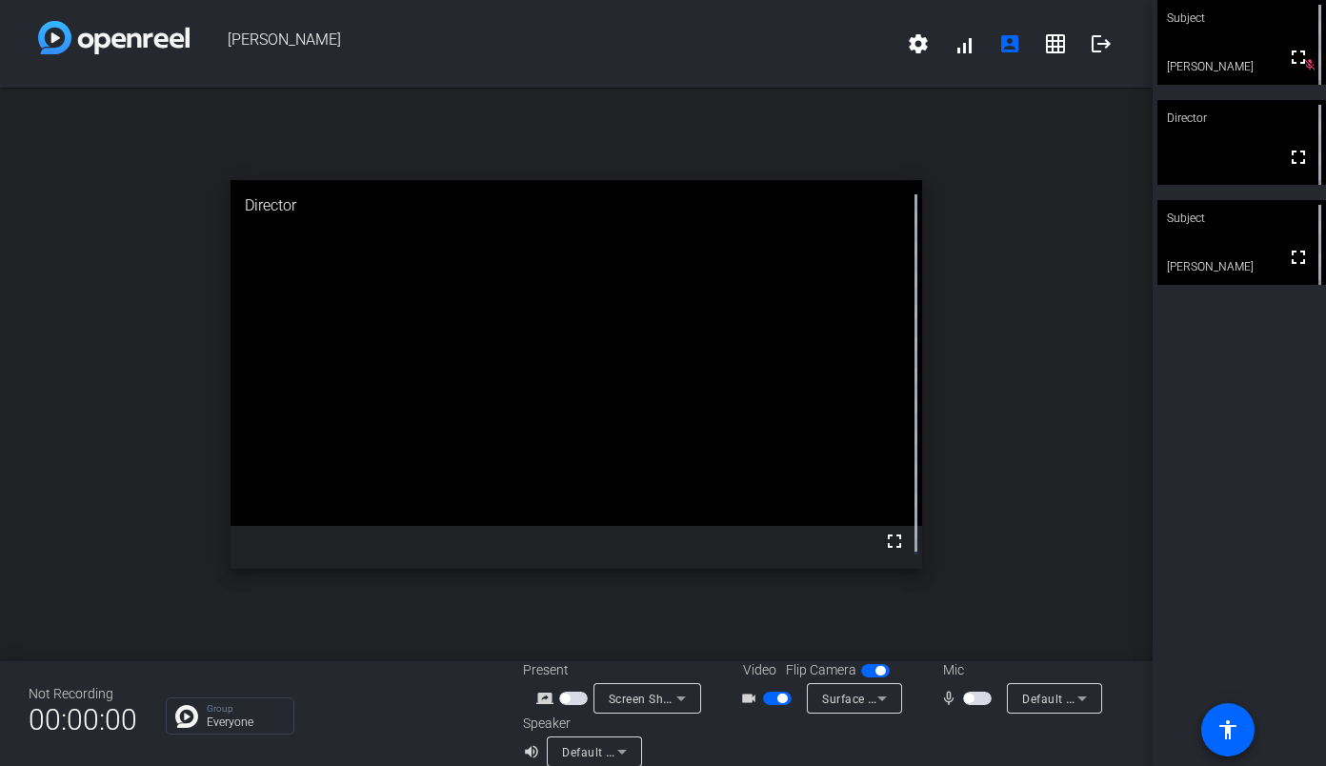
click at [975, 701] on span "button" at bounding box center [977, 698] width 29 height 13
click at [978, 698] on span "button" at bounding box center [983, 699] width 10 height 10
click at [975, 697] on span "button" at bounding box center [977, 698] width 29 height 13
click at [978, 699] on span "button" at bounding box center [983, 699] width 10 height 10
click at [966, 701] on span "button" at bounding box center [977, 698] width 29 height 13
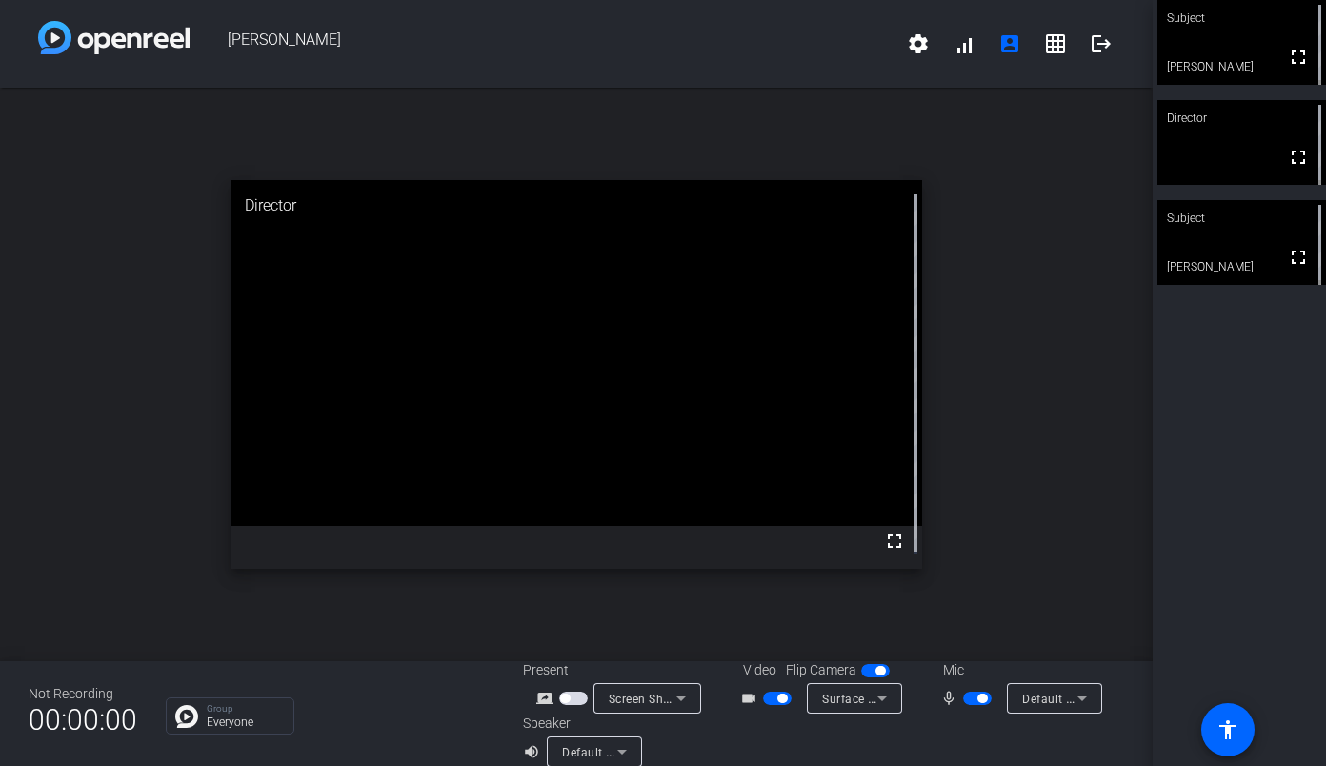
click at [978, 695] on span "button" at bounding box center [983, 699] width 10 height 10
click at [972, 700] on span "button" at bounding box center [977, 698] width 29 height 13
click at [978, 697] on span "button" at bounding box center [983, 699] width 10 height 10
click at [976, 702] on span "button" at bounding box center [977, 698] width 29 height 13
click at [978, 698] on span "button" at bounding box center [983, 699] width 10 height 10
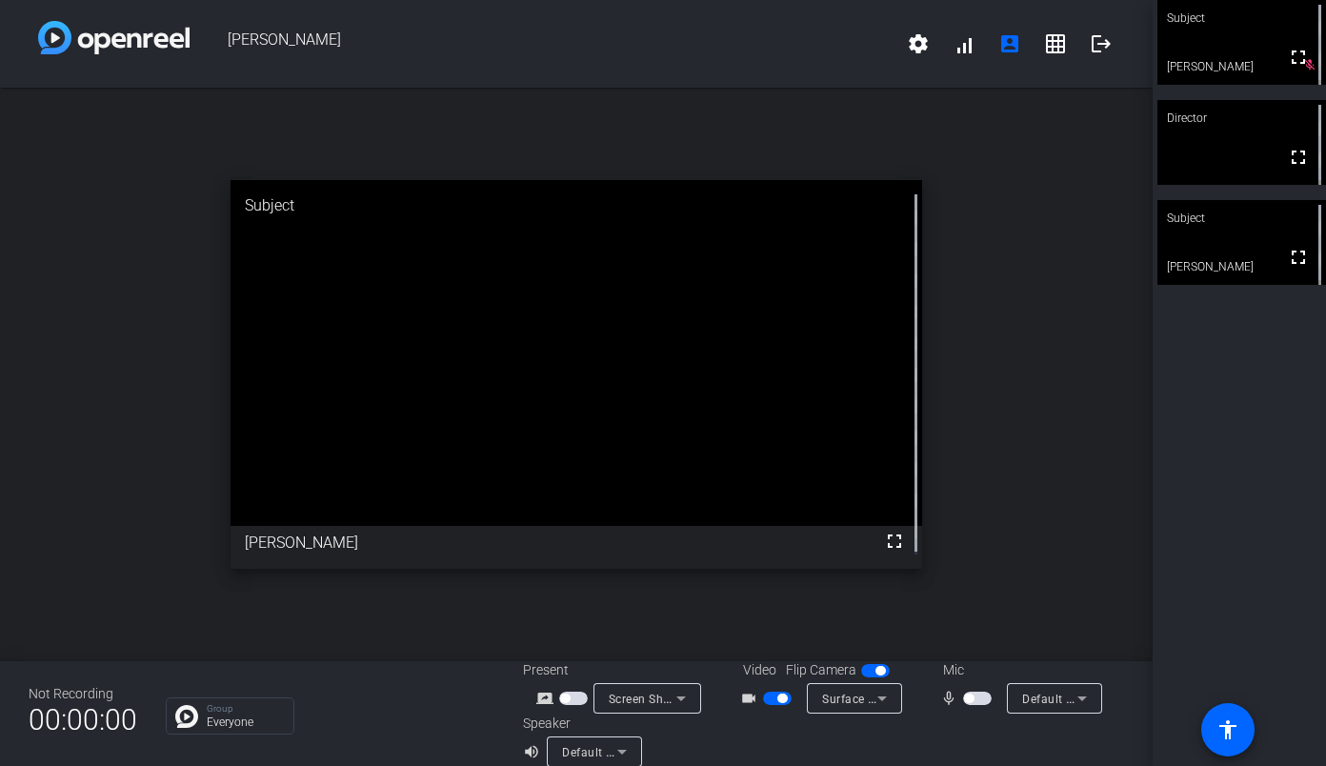
click at [979, 702] on span "button" at bounding box center [977, 698] width 29 height 13
click at [1090, 40] on mat-icon "logout" at bounding box center [1101, 43] width 23 height 23
